Goal: Task Accomplishment & Management: Use online tool/utility

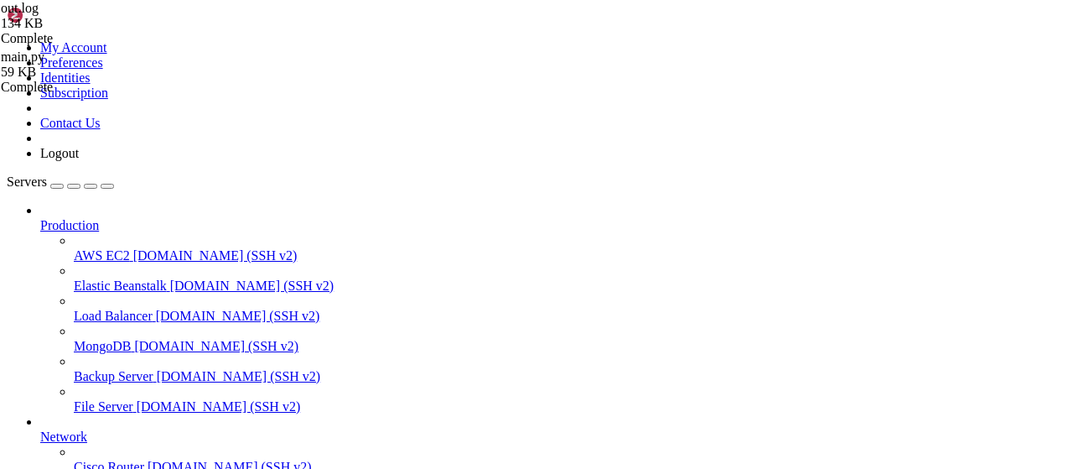
scroll to position [70, 0]
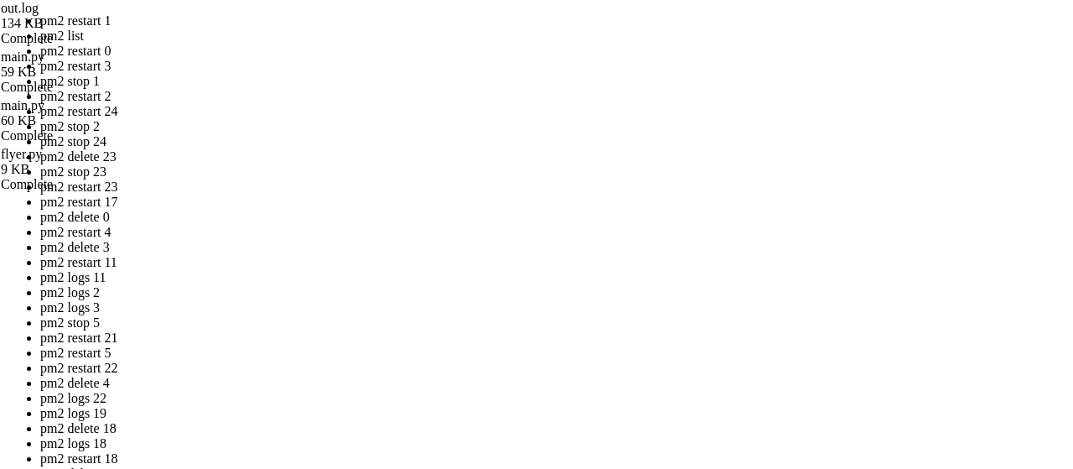
drag, startPoint x: 509, startPoint y: 239, endPoint x: 303, endPoint y: 165, distance: 218.3
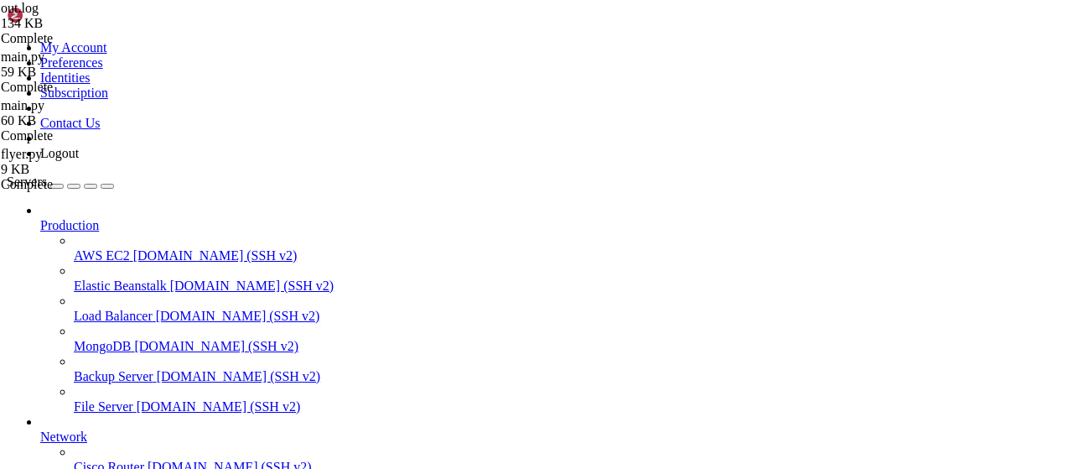
scroll to position [294, 0]
type input "/root/LinkQuest"
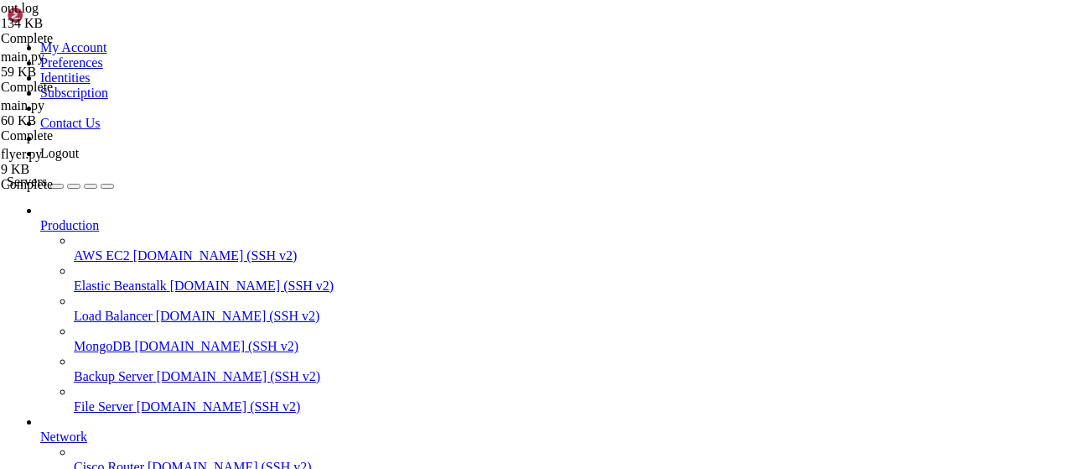
type textarea "Получение всех тасков выполнено за 5.02 секунд, получено 4 каналов"
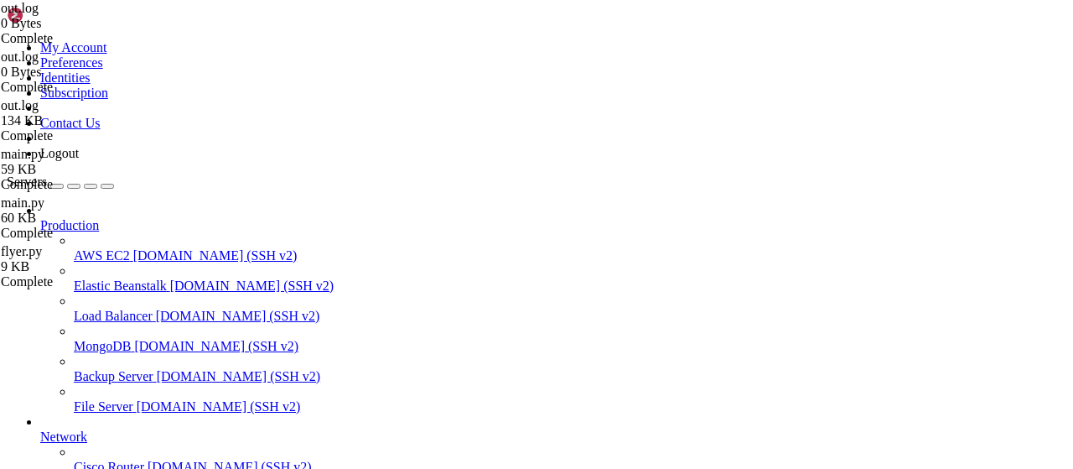
scroll to position [0, 0]
drag, startPoint x: 293, startPoint y: 433, endPoint x: 417, endPoint y: 433, distance: 124.1
type textarea "Получение всех тасков выполнено за 1.97 секунд, получено 4 каналов"
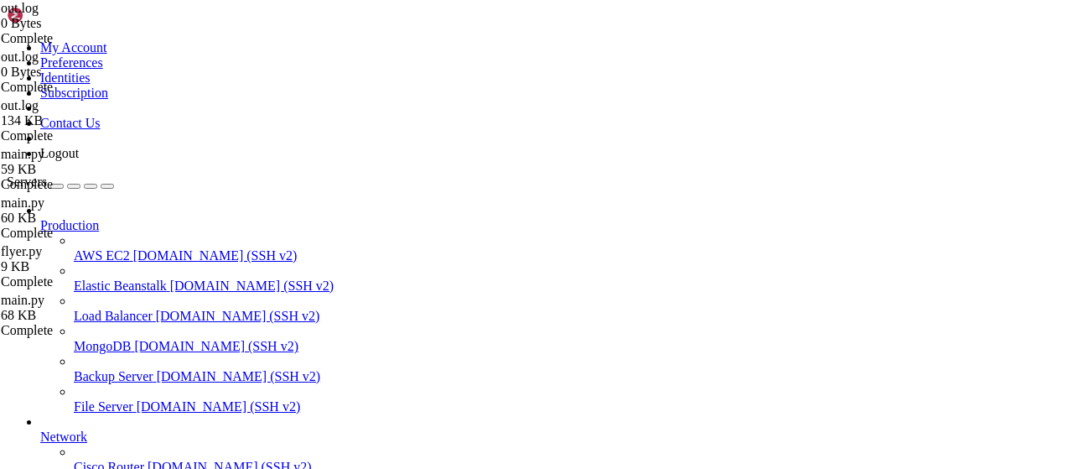
drag, startPoint x: 644, startPoint y: 262, endPoint x: 136, endPoint y: 23, distance: 561.8
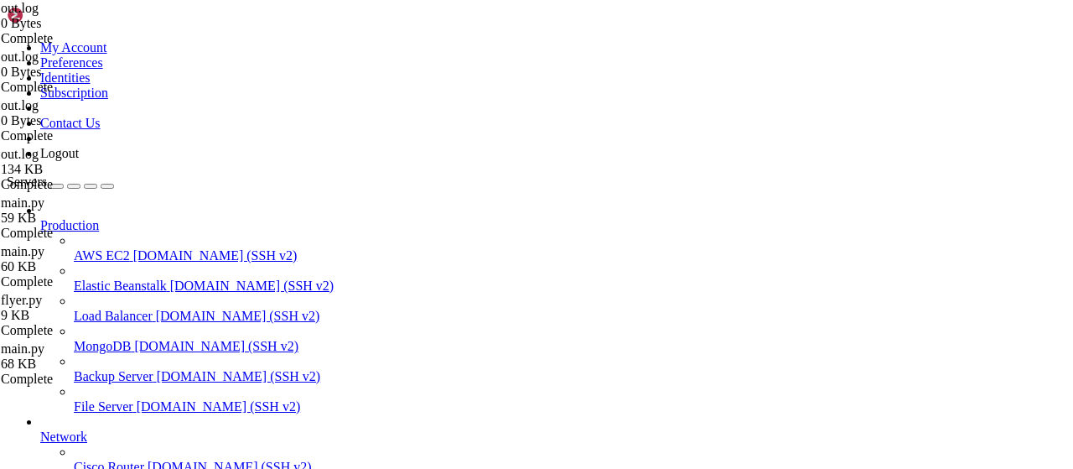
type textarea "UserTaskManager: пользователь 6300601067 настроил 3 сервисов, 30 каналов Пользо…"
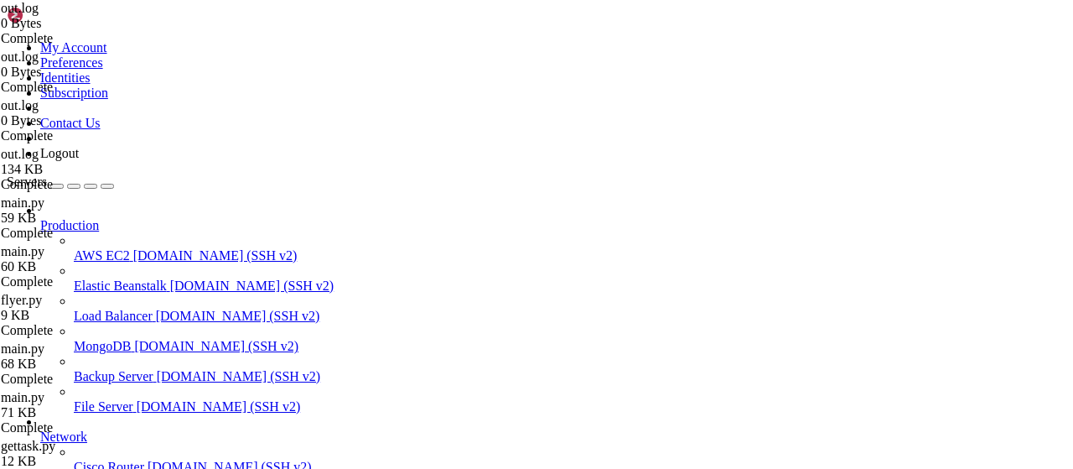
type input "/root/LinkQuest"
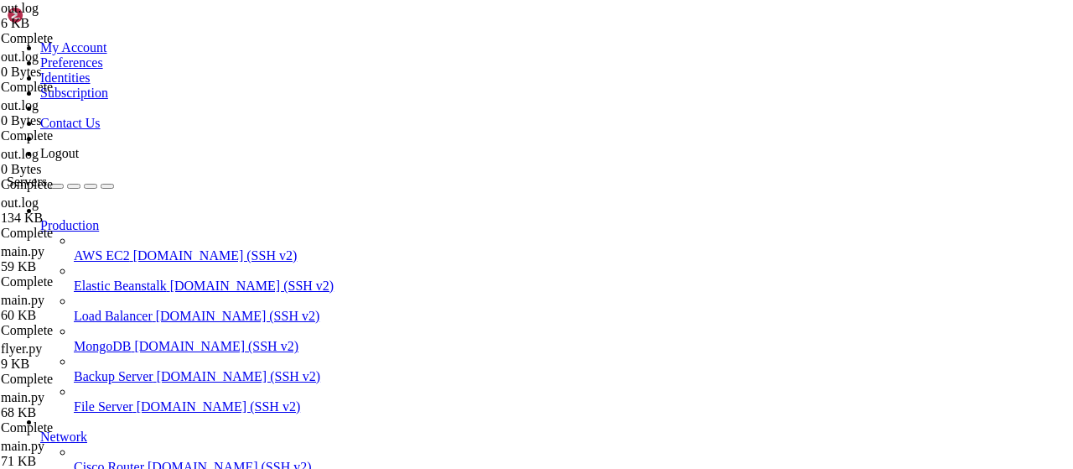
scroll to position [0, 0]
